Goal: Task Accomplishment & Management: Use online tool/utility

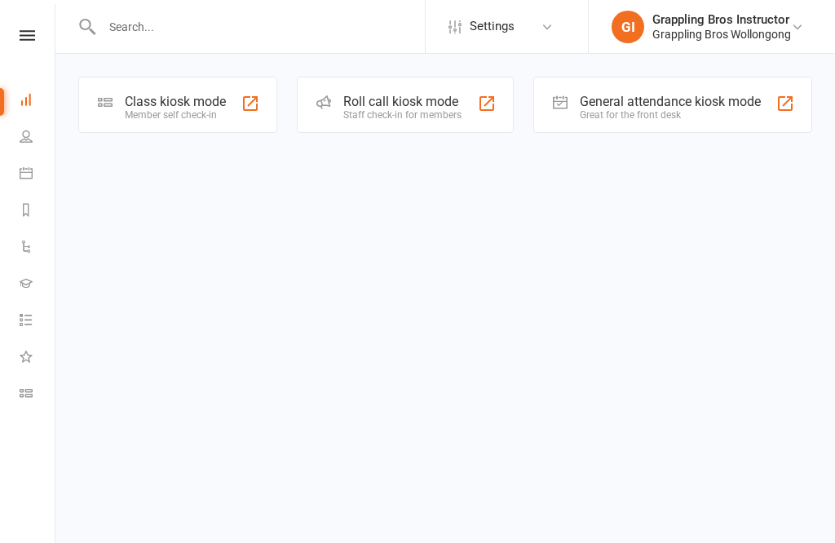
click at [20, 400] on link "Class check-in" at bounding box center [38, 395] width 37 height 37
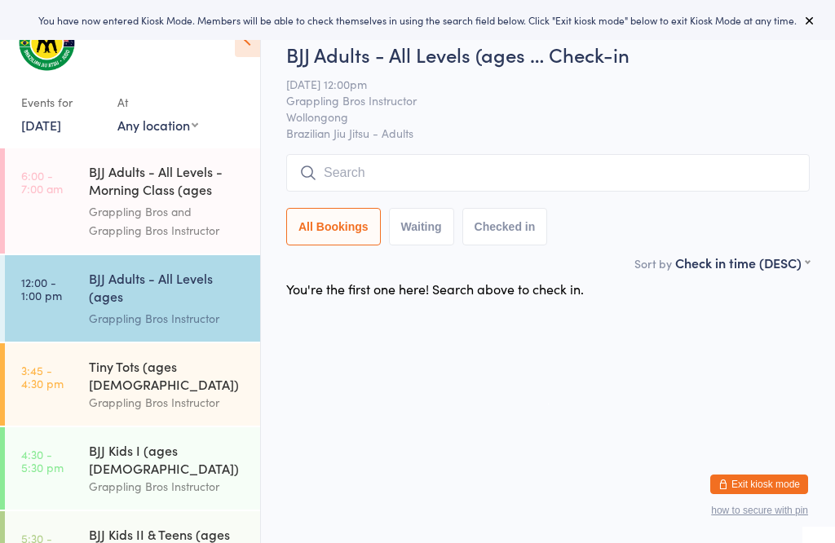
click at [113, 394] on div "Tiny Tots (ages 4-6) Grappling Bros Instructor" at bounding box center [174, 384] width 171 height 82
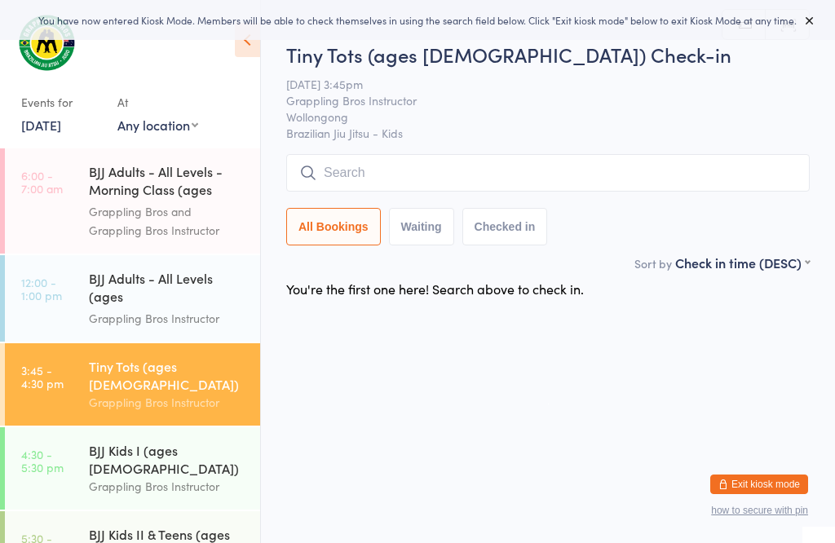
click at [98, 477] on div "Grappling Bros Instructor" at bounding box center [167, 486] width 157 height 19
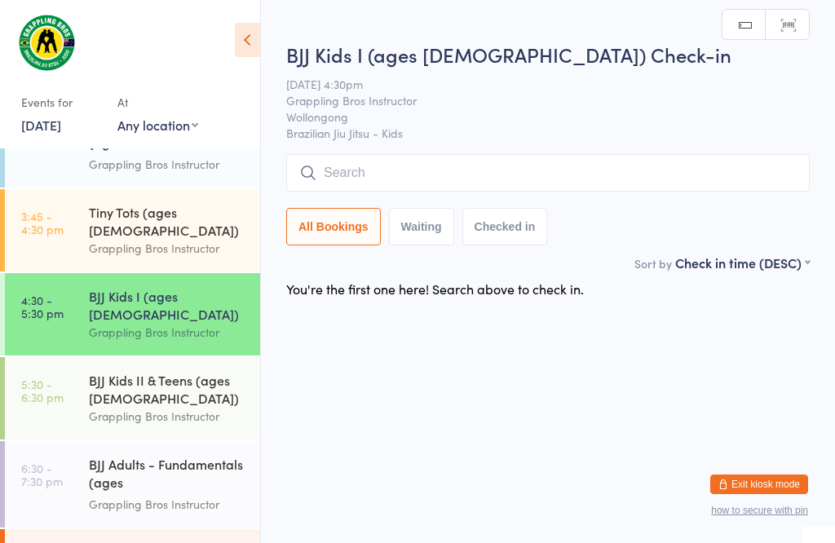
scroll to position [175, 0]
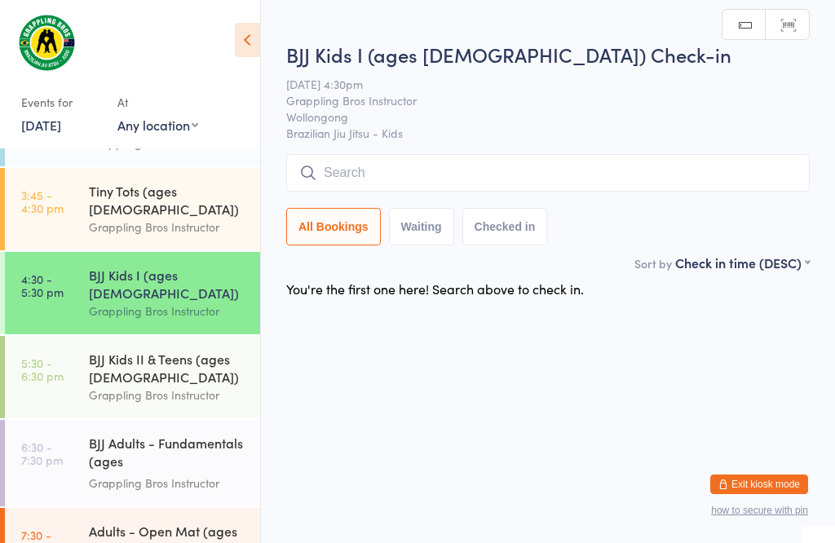
click at [85, 366] on link "5:30 - 6:30 pm BJJ Kids II & Teens (ages 11-15) Grappling Bros Instructor" at bounding box center [132, 377] width 255 height 82
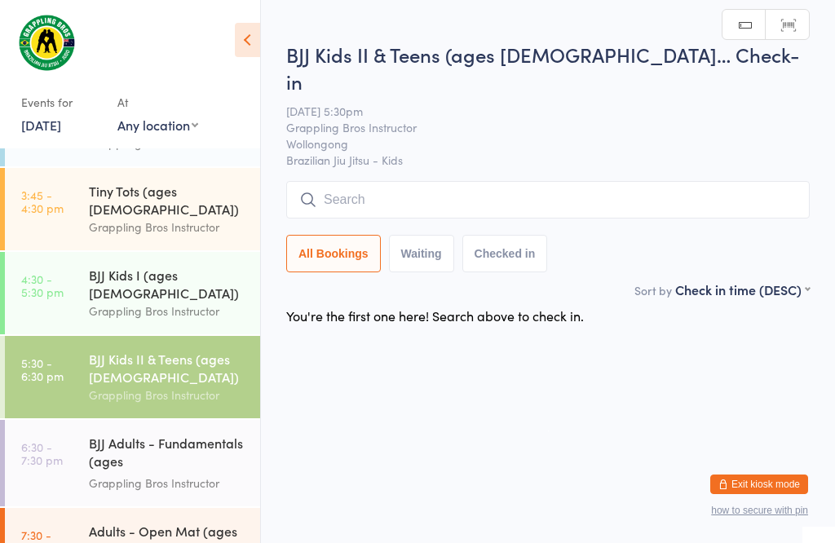
click at [69, 456] on link "6:30 - 7:30 pm BJJ Adults - Fundamentals (ages 16+) Grappling Bros Instructor" at bounding box center [132, 463] width 255 height 86
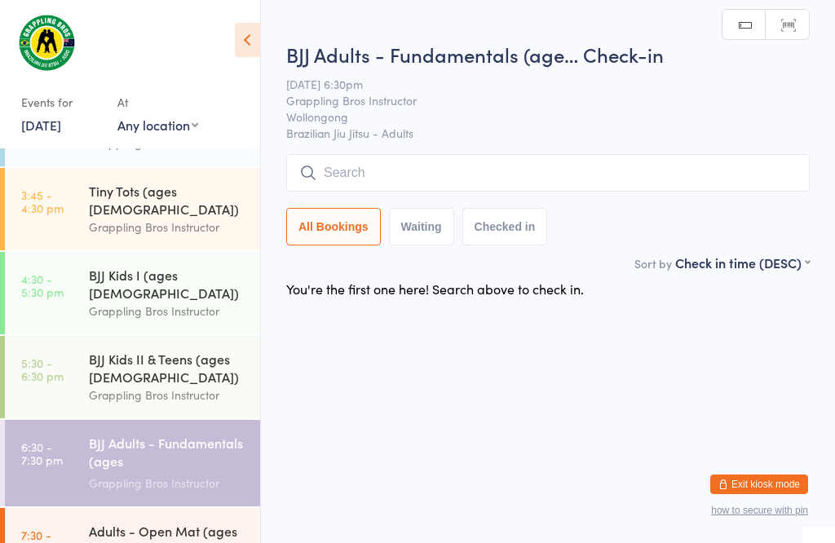
click at [92, 530] on div "Adults - Open Mat (ages 16+)" at bounding box center [167, 540] width 157 height 36
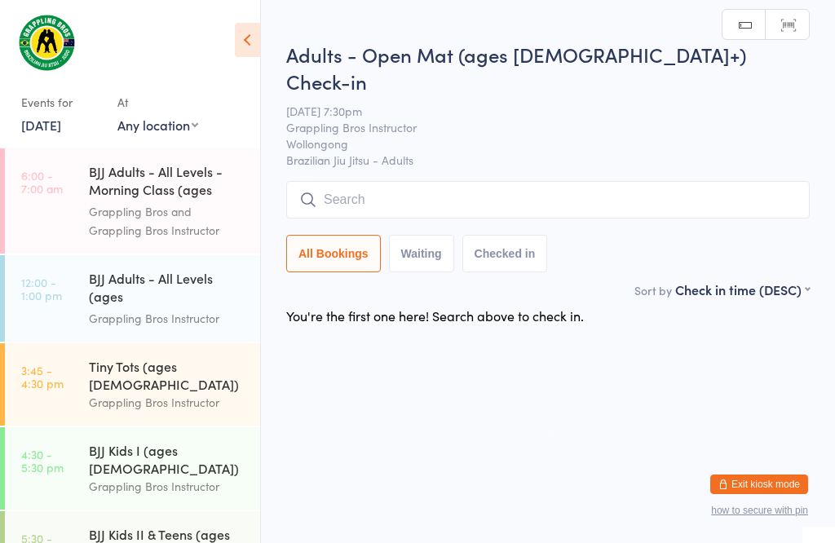
click at [84, 390] on link "3:45 - 4:30 pm Tiny Tots (ages 4-6) Grappling Bros Instructor" at bounding box center [132, 384] width 255 height 82
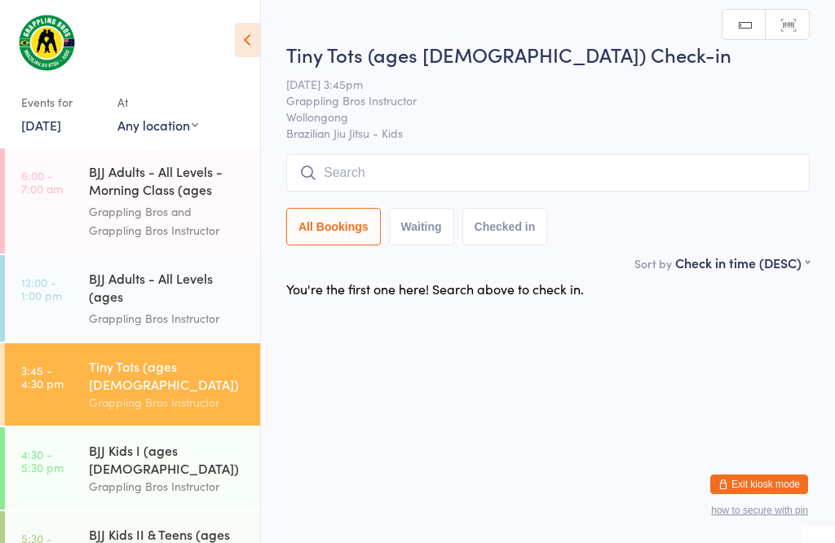
click at [95, 310] on div "Grappling Bros Instructor" at bounding box center [167, 318] width 157 height 19
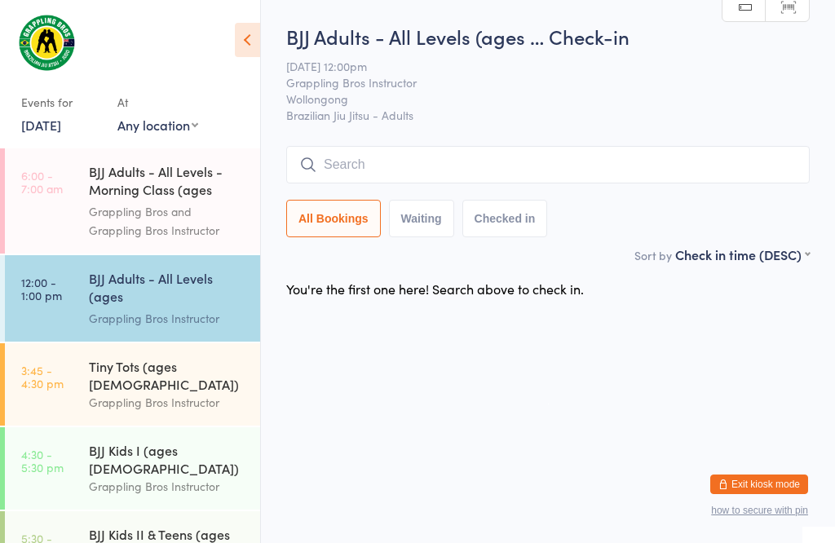
click at [389, 152] on input "search" at bounding box center [548, 165] width 524 height 38
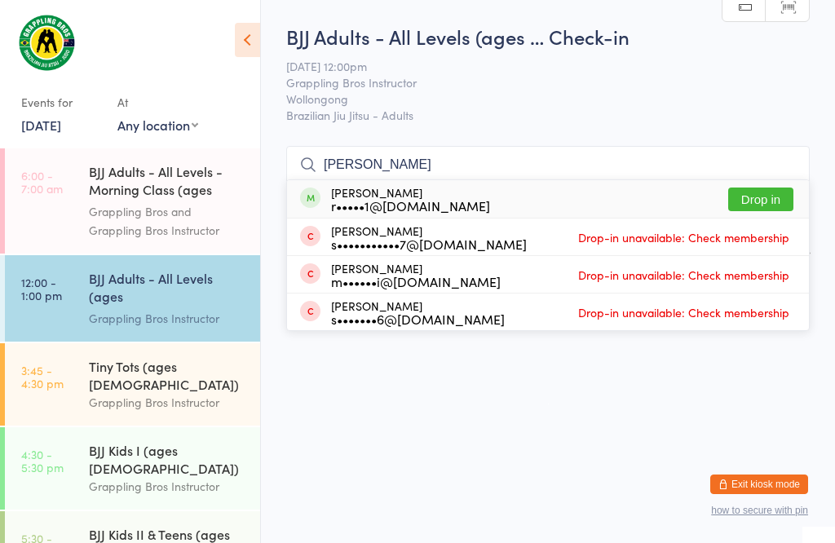
type input "Roger"
click at [771, 188] on button "Drop in" at bounding box center [760, 200] width 65 height 24
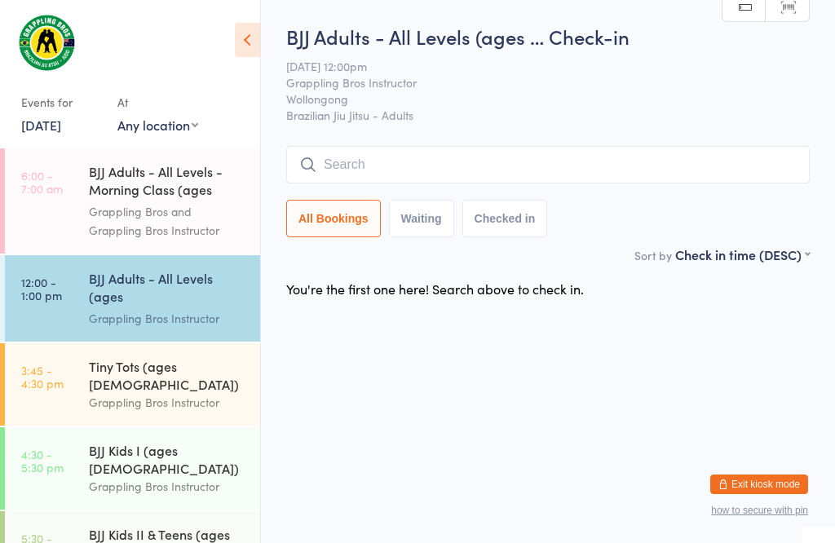
scroll to position [1, 0]
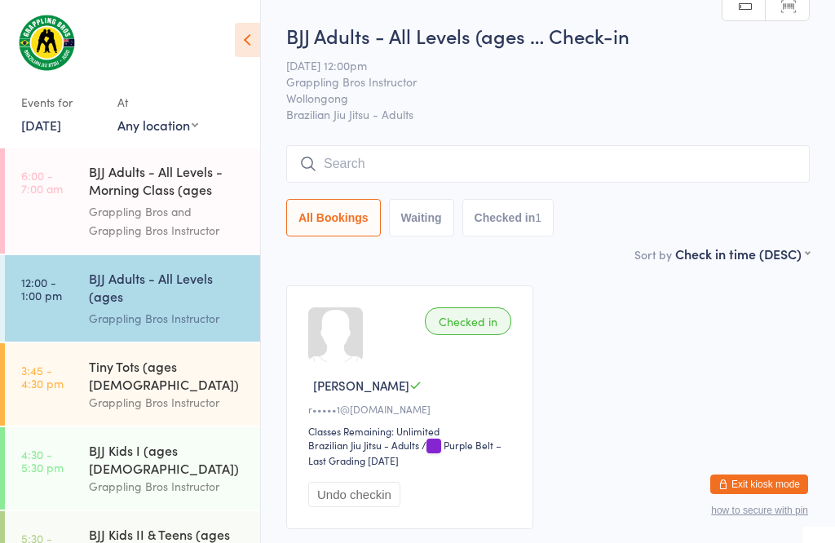
click at [482, 147] on input "search" at bounding box center [548, 164] width 524 height 38
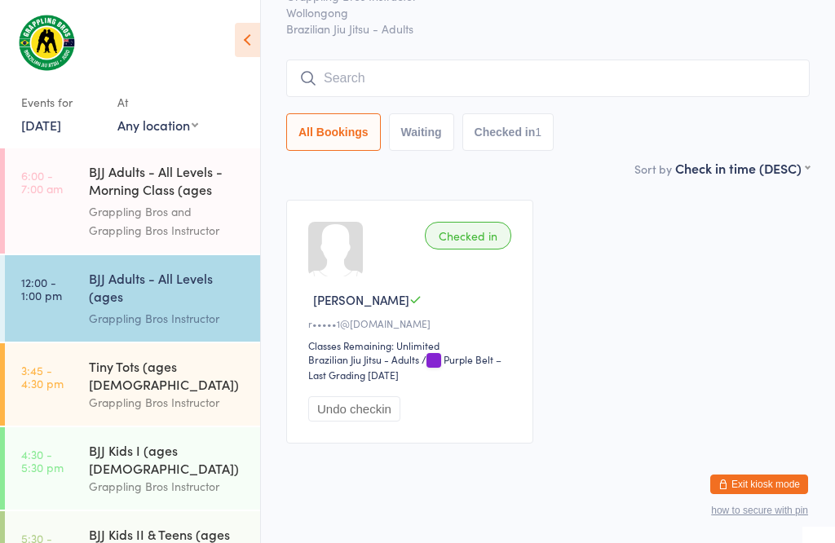
scroll to position [148, 0]
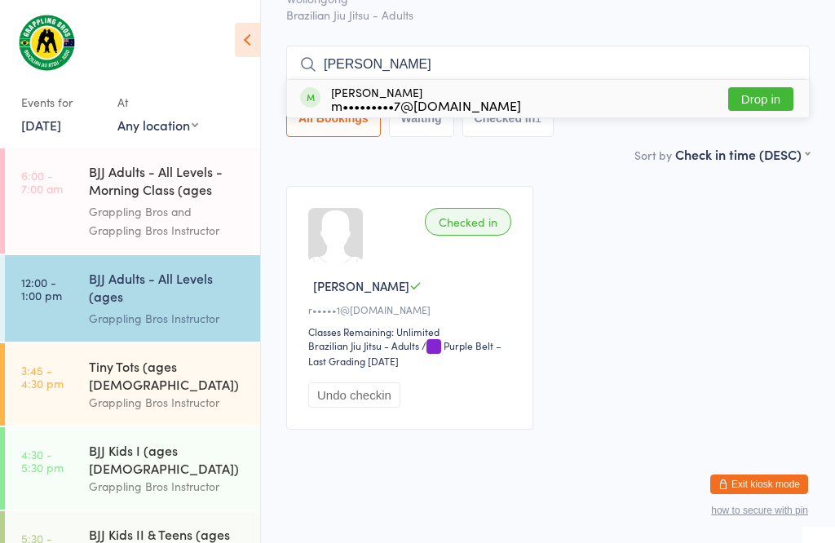
type input "Doggett"
click at [761, 87] on button "Drop in" at bounding box center [760, 99] width 65 height 24
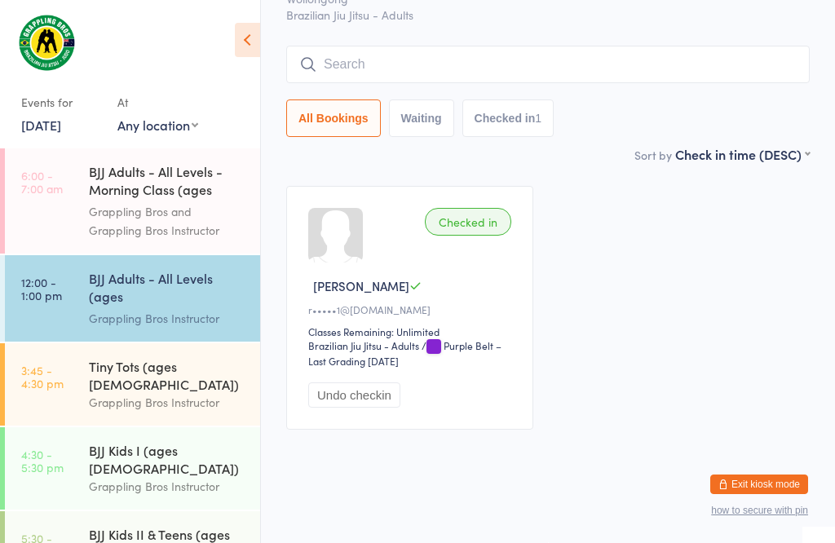
scroll to position [118, 0]
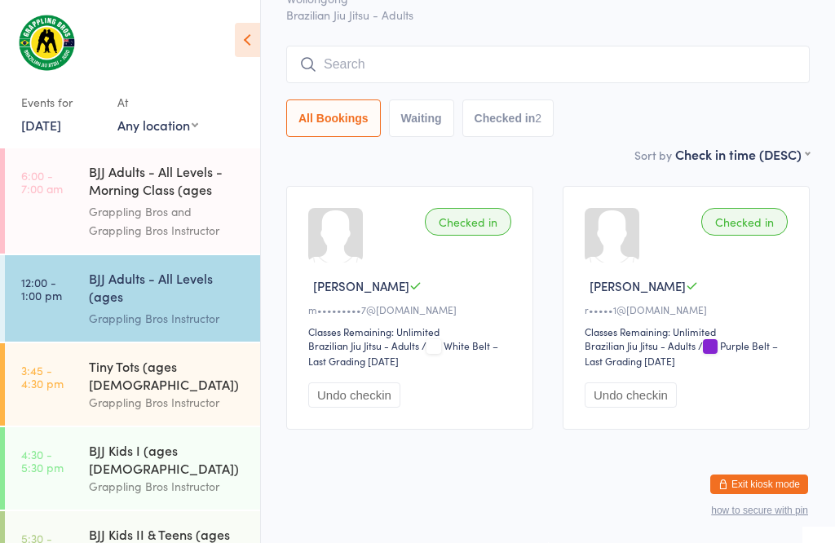
click at [351, 46] on input "search" at bounding box center [548, 65] width 524 height 38
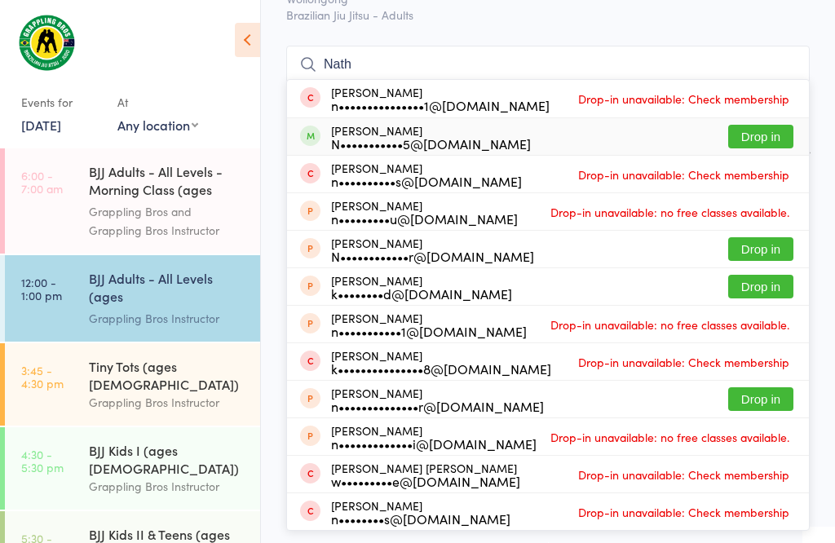
type input "Nath"
click at [760, 125] on button "Drop in" at bounding box center [760, 137] width 65 height 24
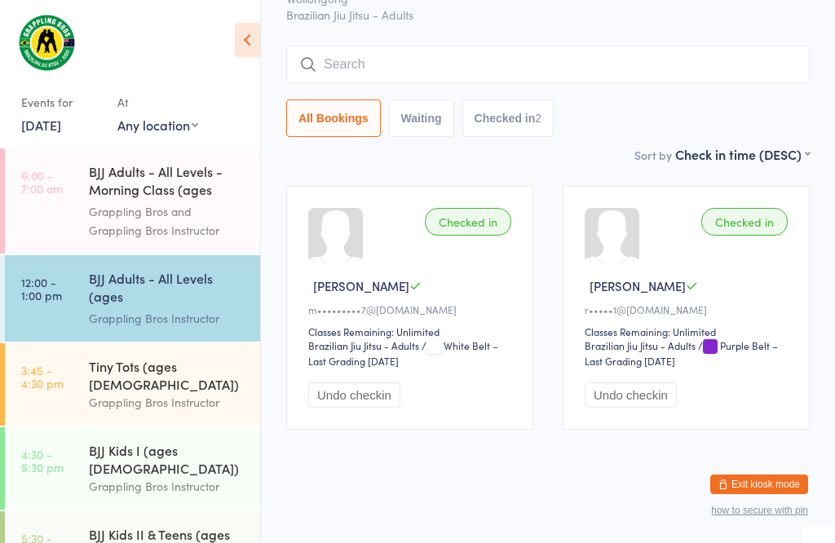
scroll to position [118, 0]
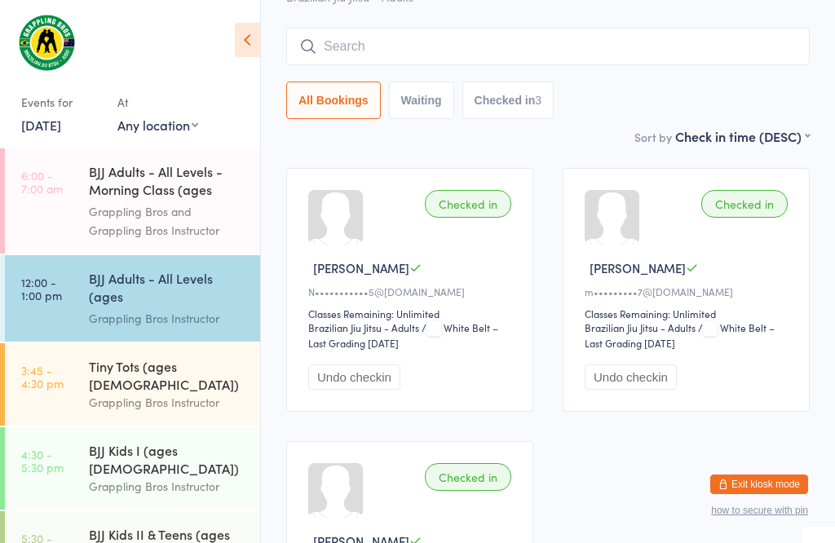
click at [325, 29] on input "search" at bounding box center [548, 47] width 524 height 38
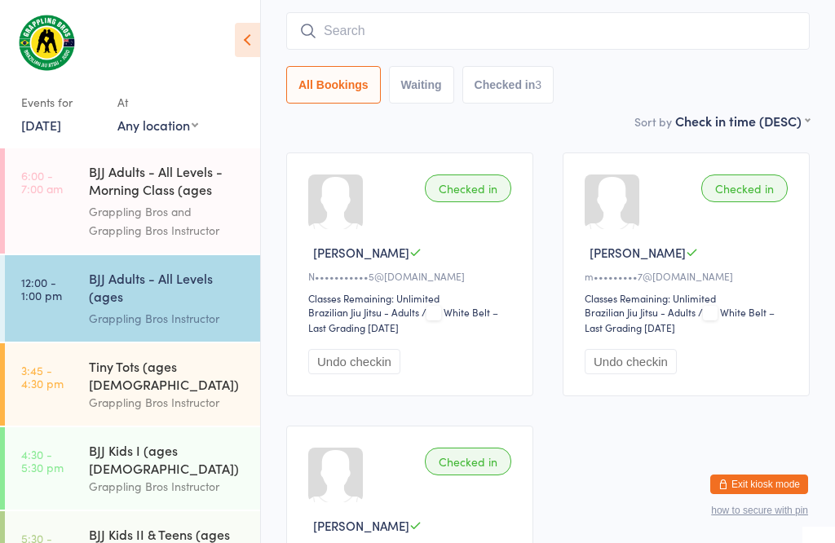
scroll to position [148, 0]
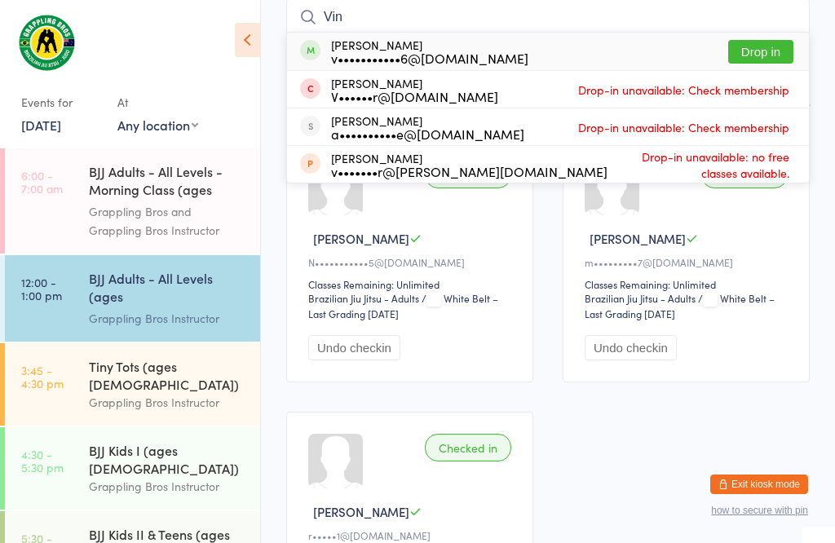
type input "Vin"
click at [764, 42] on button "Drop in" at bounding box center [760, 52] width 65 height 24
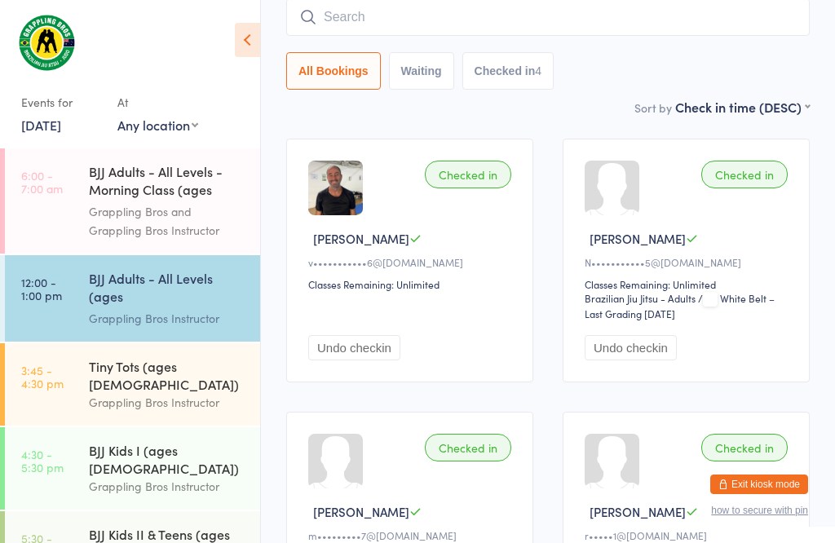
click at [413, 28] on input "search" at bounding box center [548, 17] width 524 height 38
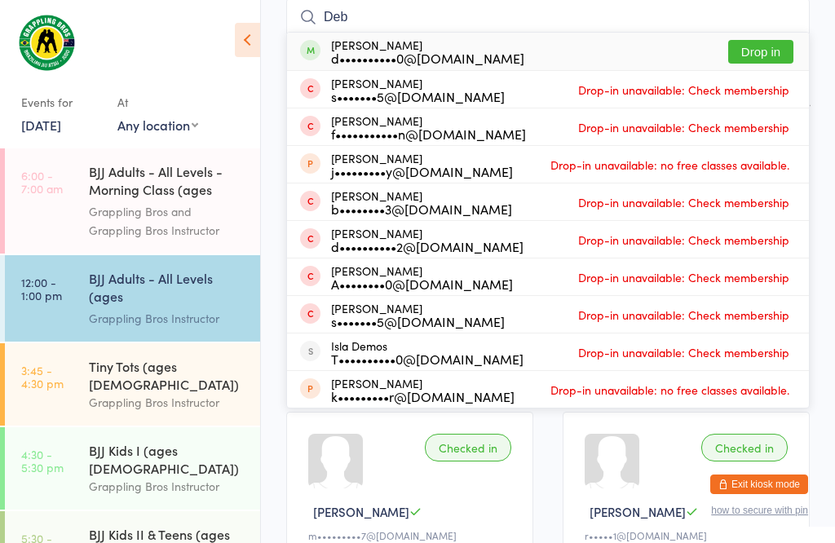
type input "Deb"
click at [757, 64] on button "Drop in" at bounding box center [760, 52] width 65 height 24
